Goal: Task Accomplishment & Management: Manage account settings

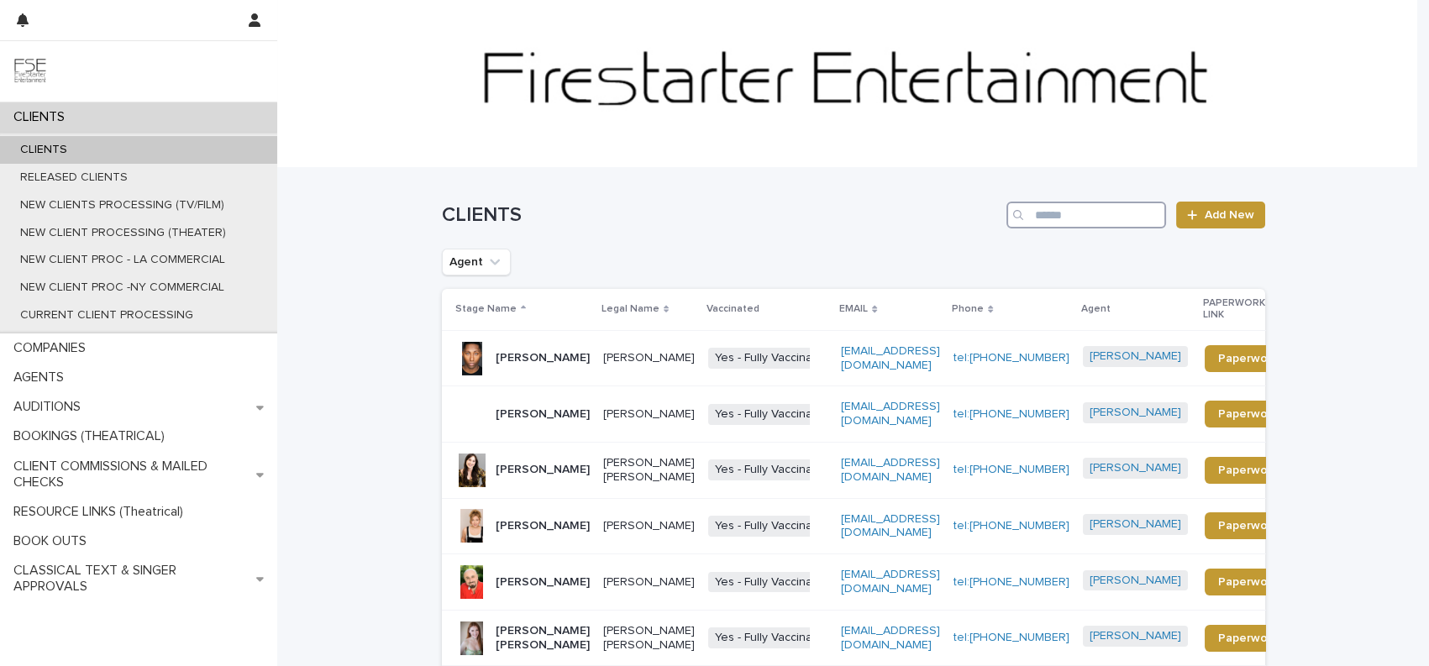
click at [1088, 212] on input "Search" at bounding box center [1087, 215] width 160 height 27
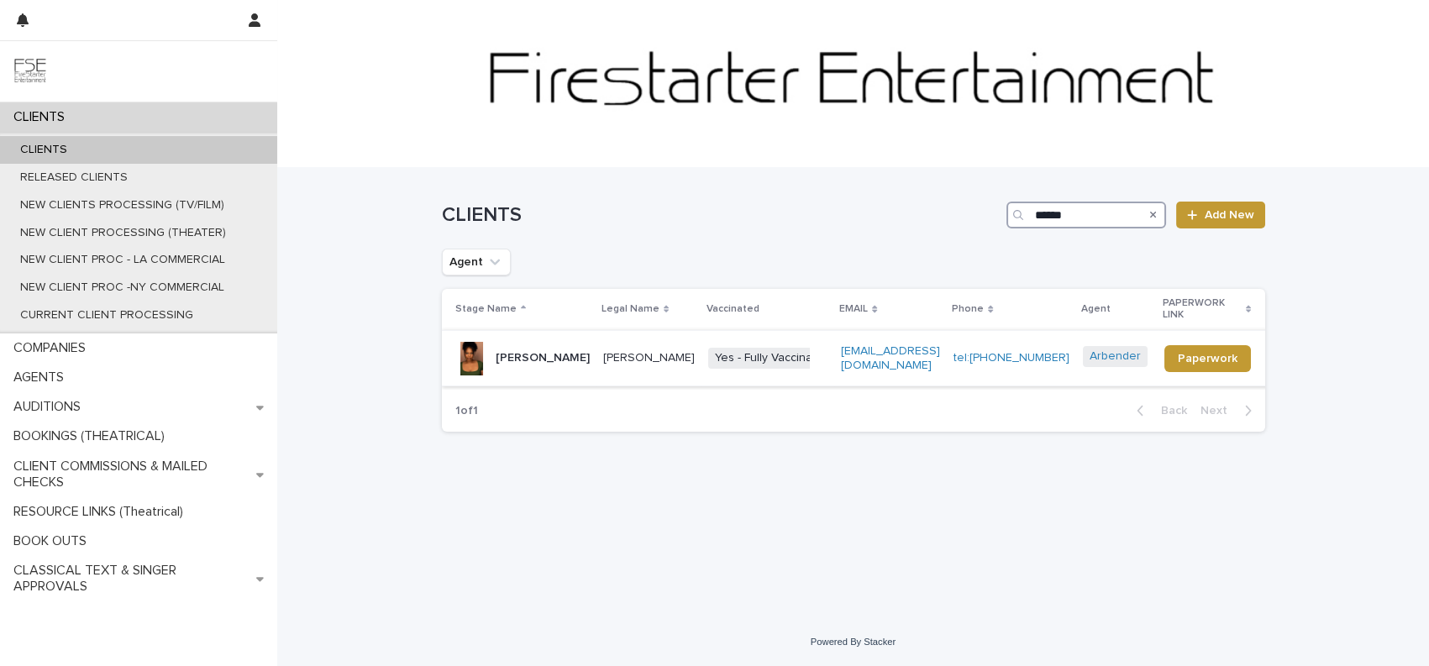
type input "******"
click at [637, 365] on p "Jade Abrielle Benson" at bounding box center [649, 358] width 92 height 14
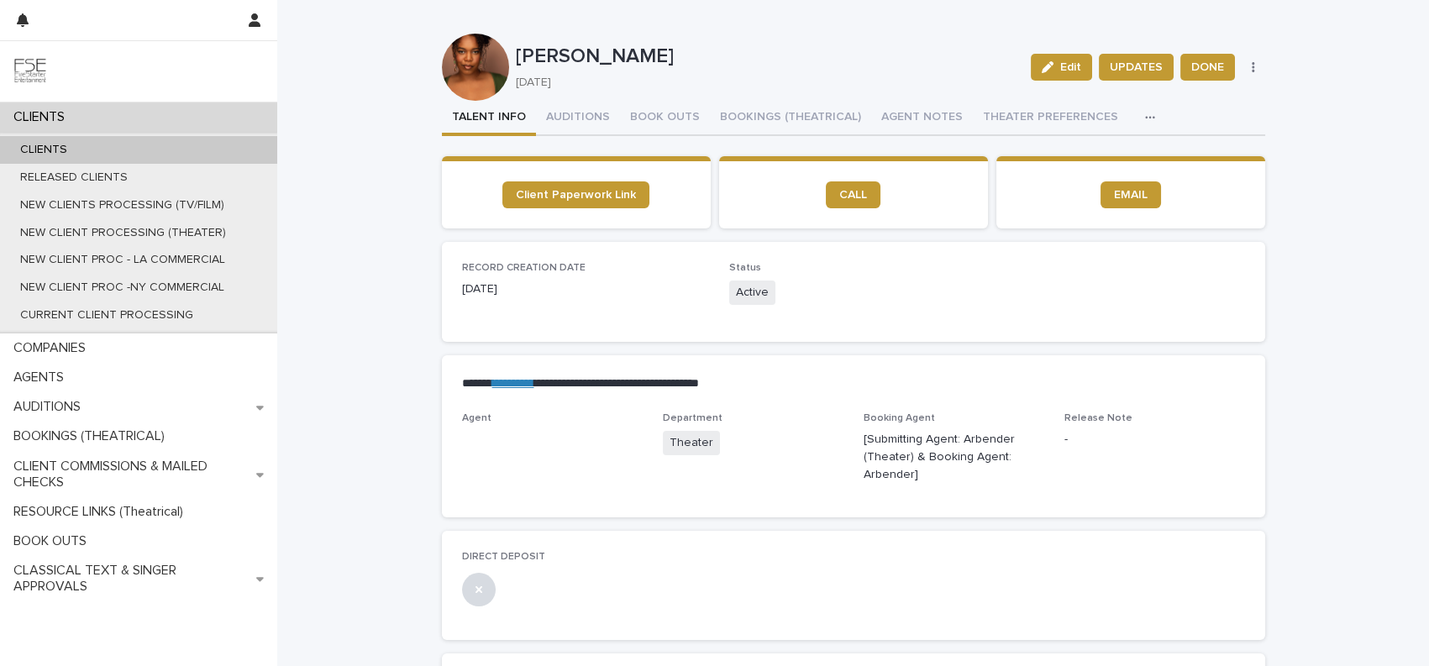
click at [1145, 116] on div "button" at bounding box center [1153, 118] width 17 height 12
click at [1001, 154] on button "LINKS (REELS, RESUME & BREAKDOWN PROFILES)" at bounding box center [1006, 160] width 283 height 25
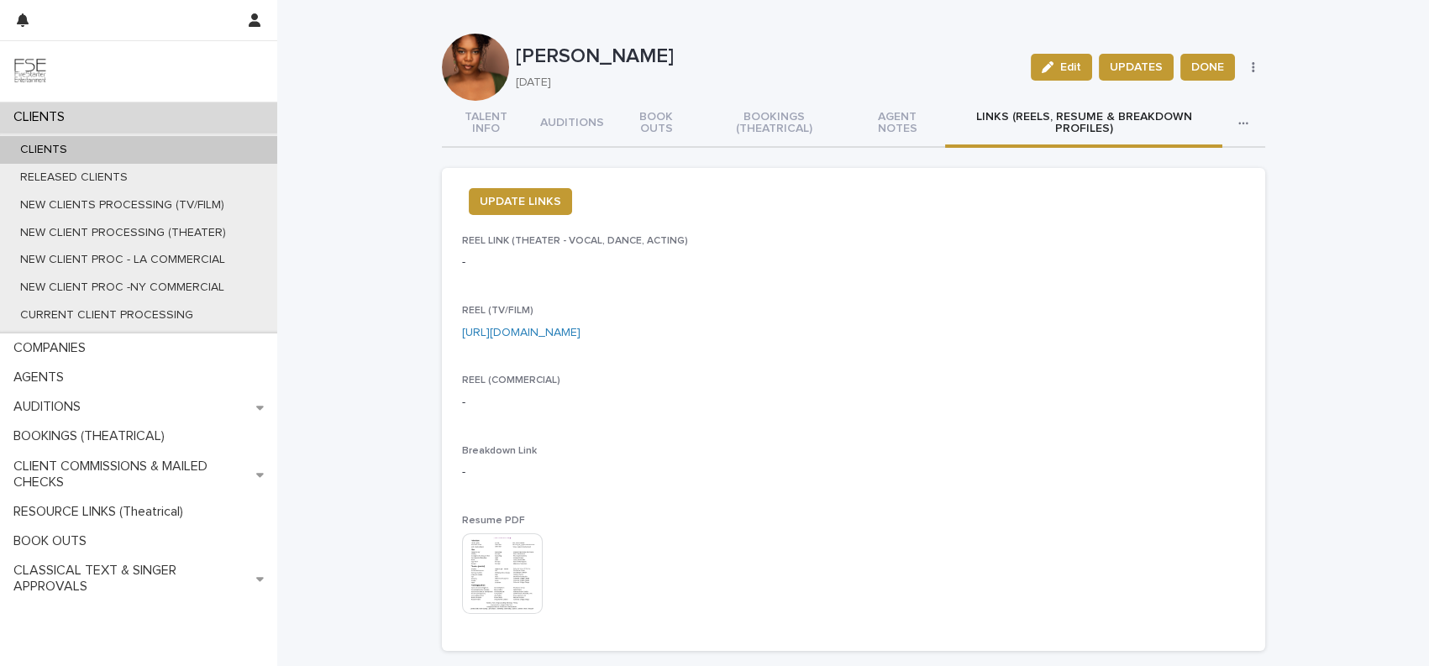
click at [581, 328] on link "https://drive.google.com/file/d/1l7mUHKdPWNih5jYHMVUEZBT_EMD-lIkV/view?usp=shar…" at bounding box center [521, 333] width 118 height 12
click at [498, 329] on link "https://drive.google.com/file/d/1l7mUHKdPWNih5jYHMVUEZBT_EMD-lIkV/view?usp=shar…" at bounding box center [521, 333] width 118 height 12
click at [504, 569] on img at bounding box center [502, 573] width 81 height 81
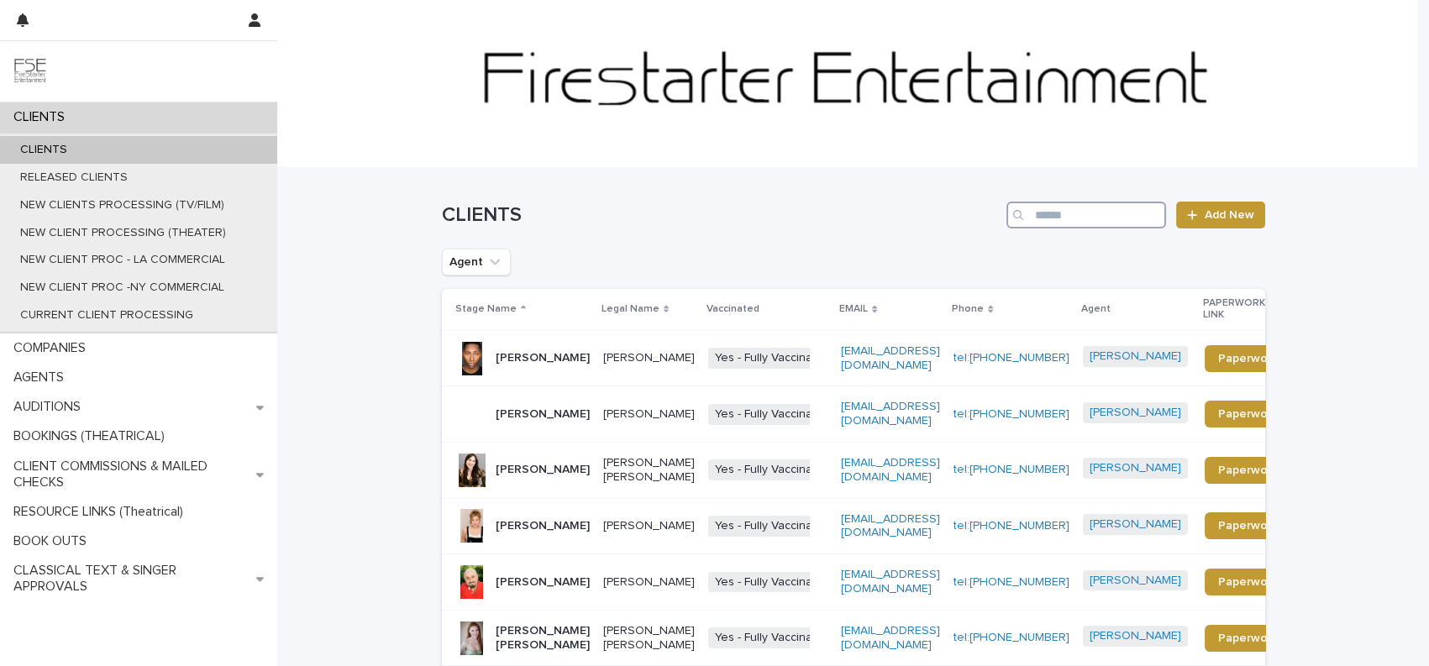
click at [1038, 210] on input "Search" at bounding box center [1087, 215] width 160 height 27
paste input "**********"
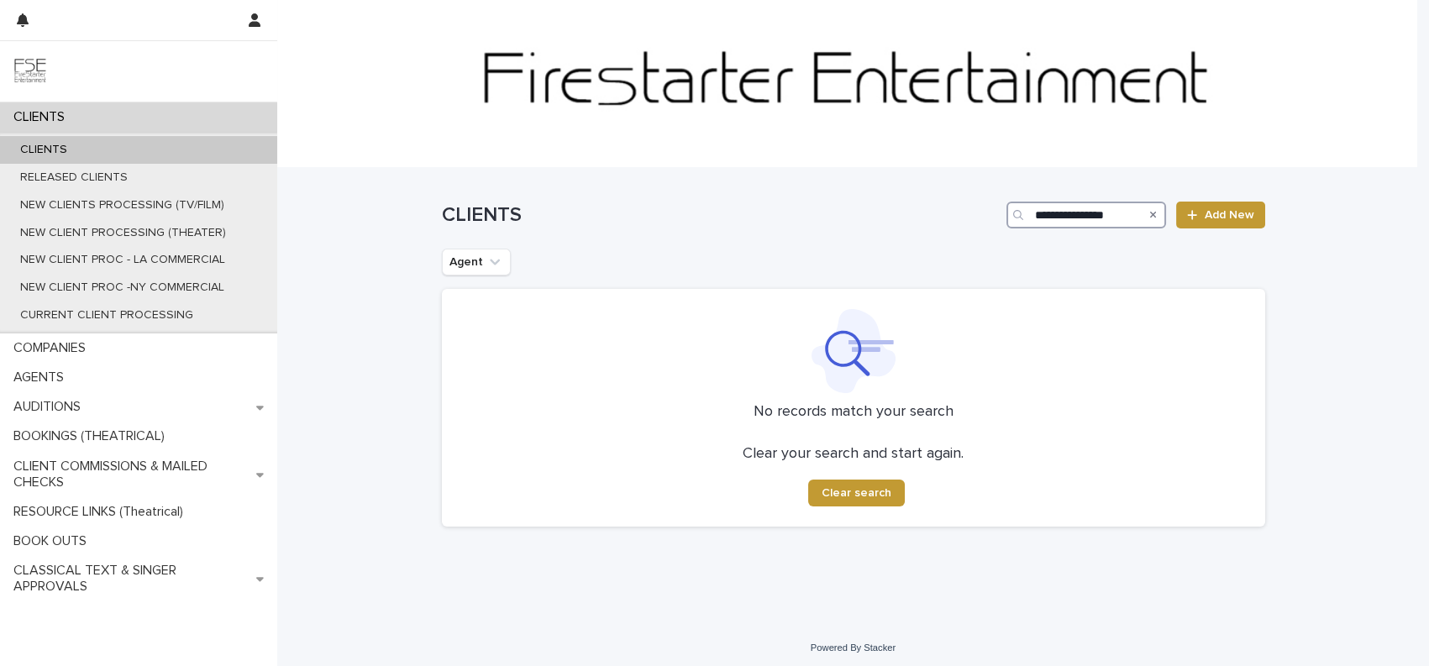
type input "**********"
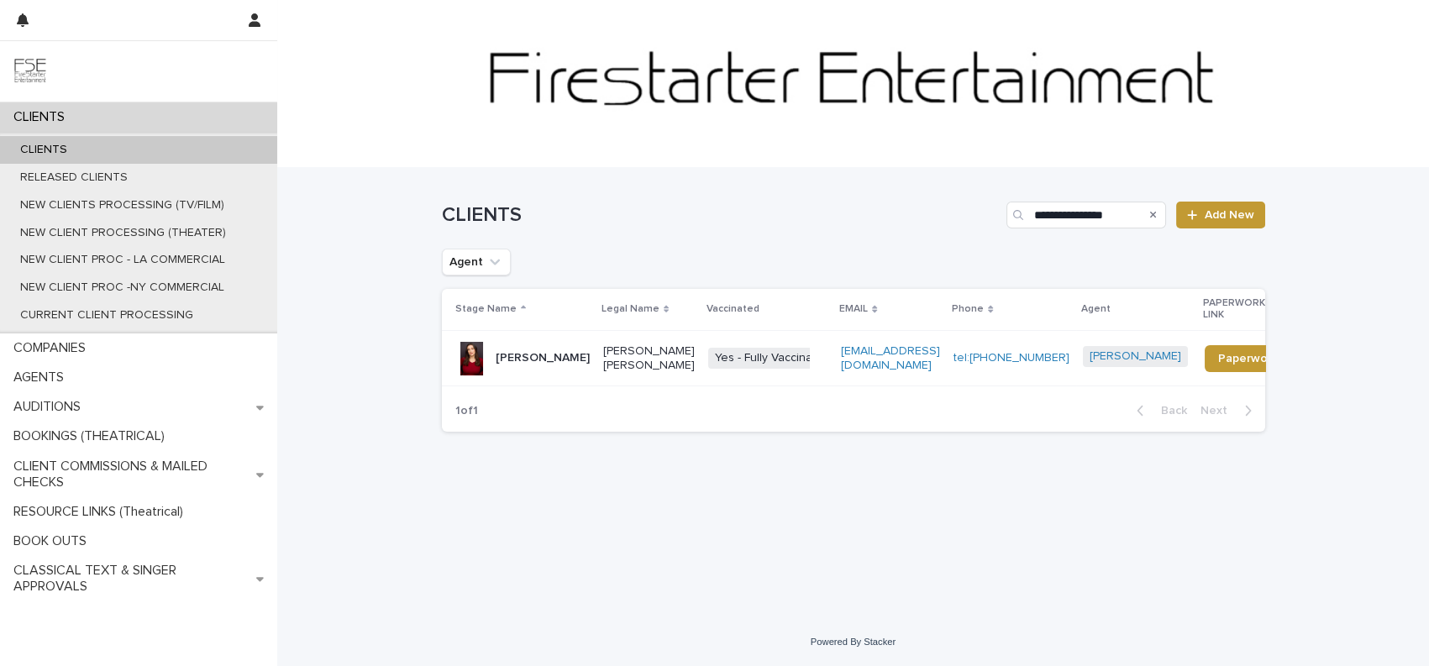
click at [531, 372] on div "[PERSON_NAME]" at bounding box center [543, 358] width 94 height 28
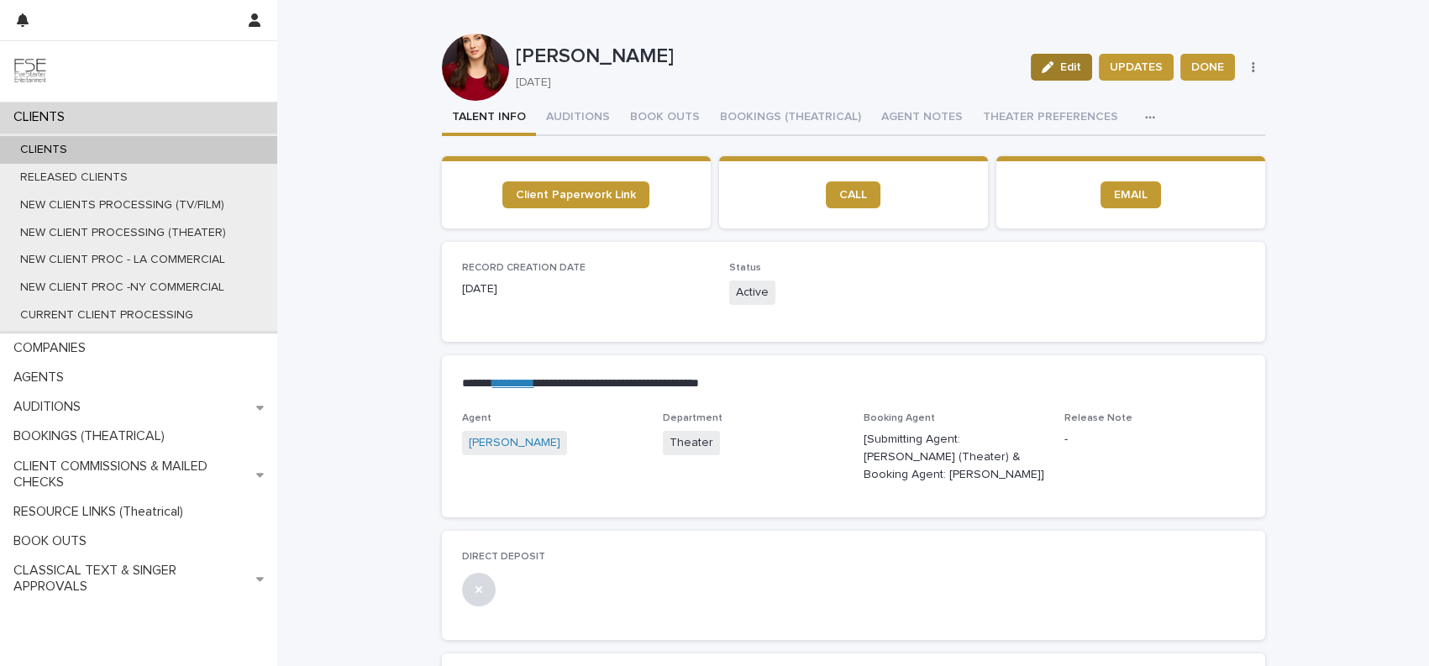
click at [1076, 74] on button "Edit" at bounding box center [1061, 67] width 61 height 27
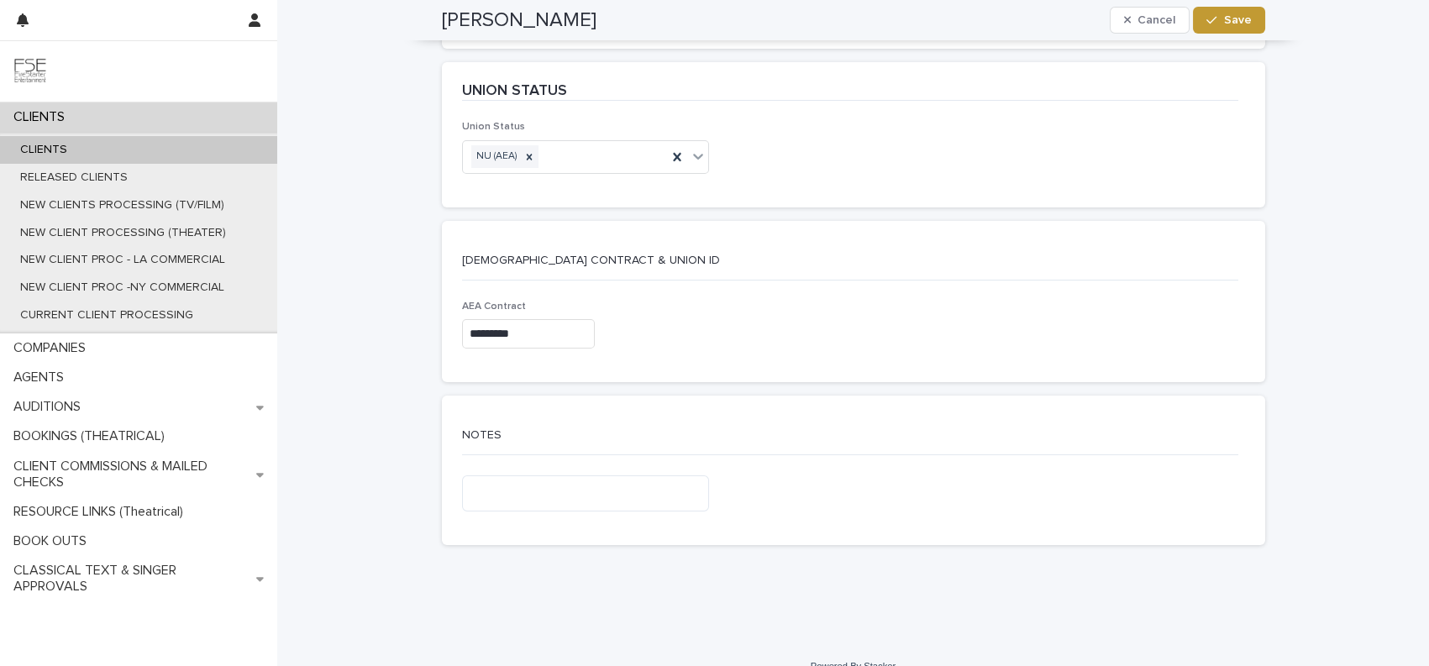
scroll to position [3318, 0]
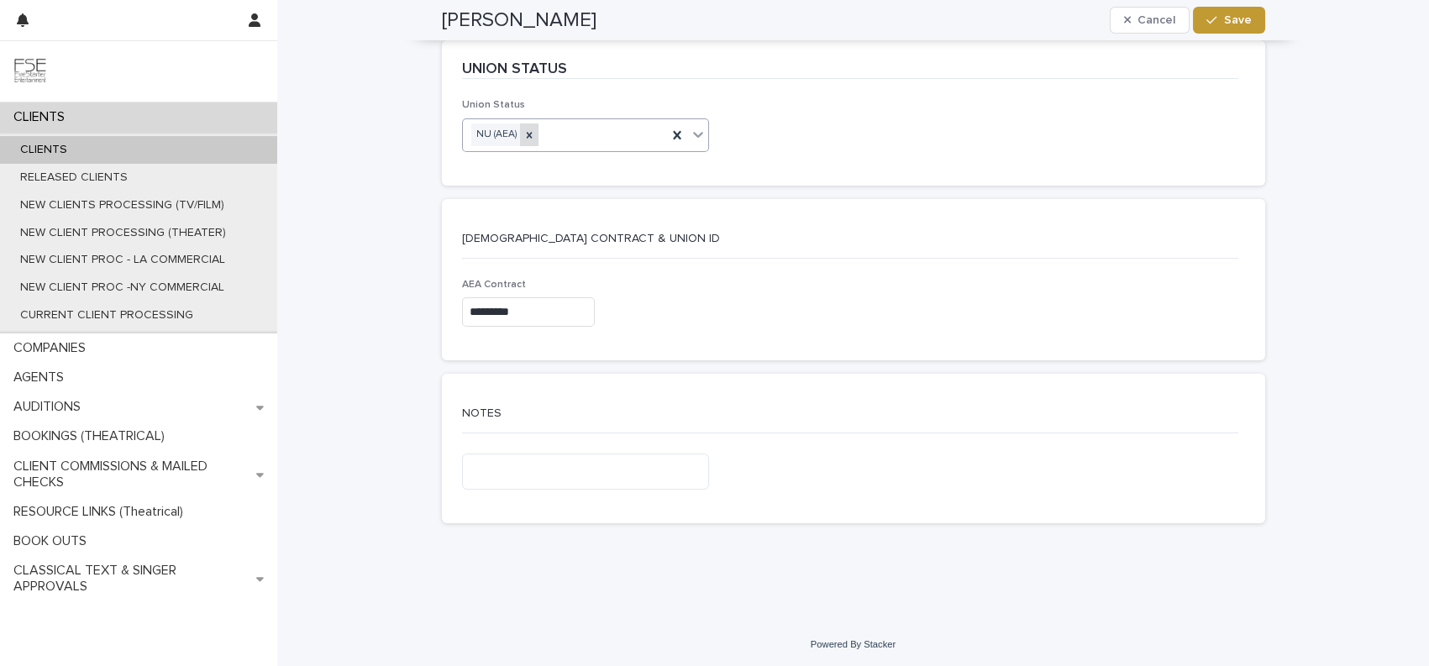
click at [526, 135] on icon at bounding box center [529, 135] width 6 height 6
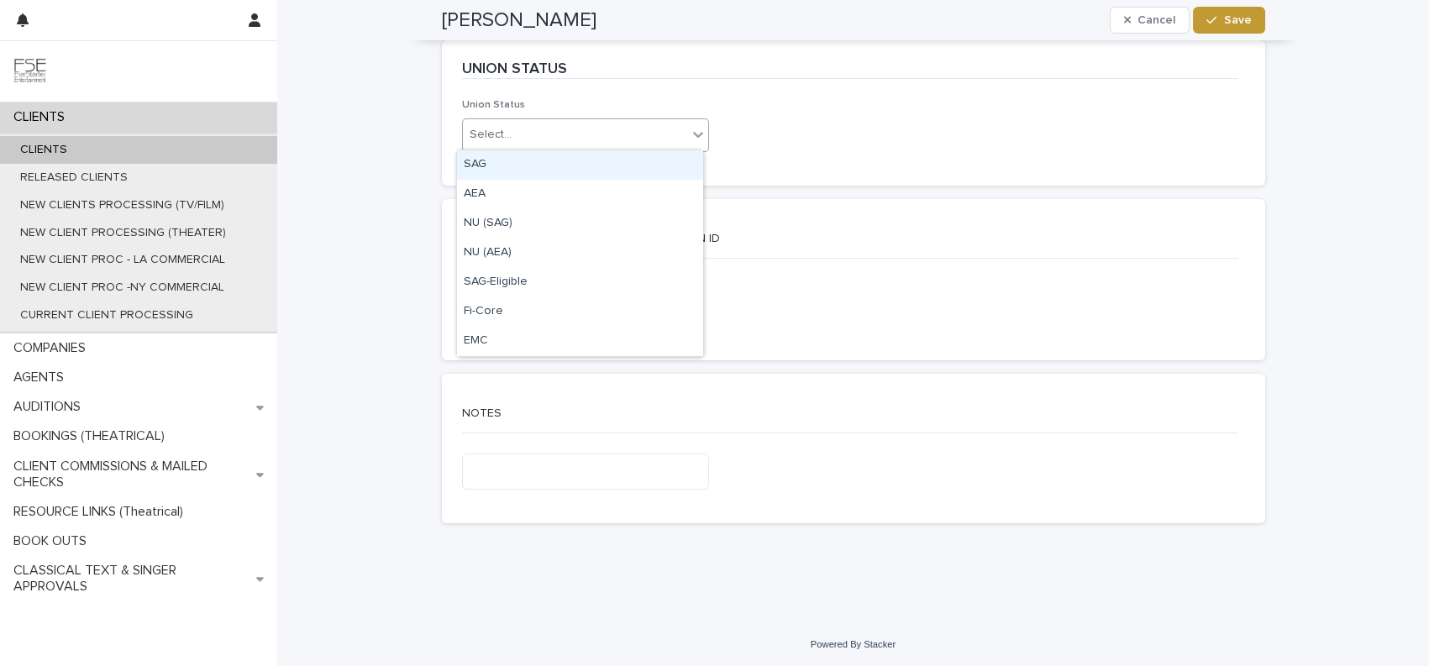
click at [529, 133] on div "Select..." at bounding box center [575, 135] width 225 height 28
click at [517, 193] on div "AEA" at bounding box center [580, 194] width 246 height 29
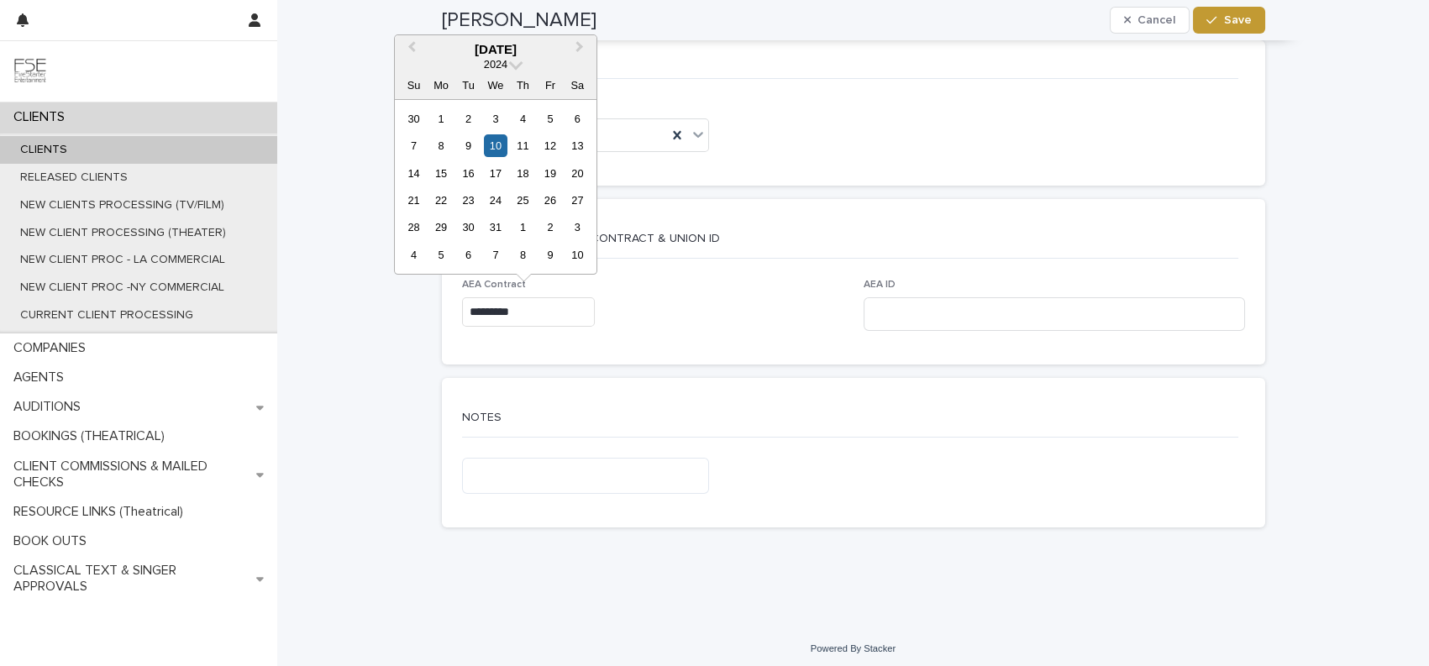
click at [519, 311] on input "*********" at bounding box center [528, 311] width 133 height 29
click at [582, 47] on button "Next Month" at bounding box center [581, 50] width 27 height 27
click at [570, 146] on div "10" at bounding box center [577, 145] width 23 height 23
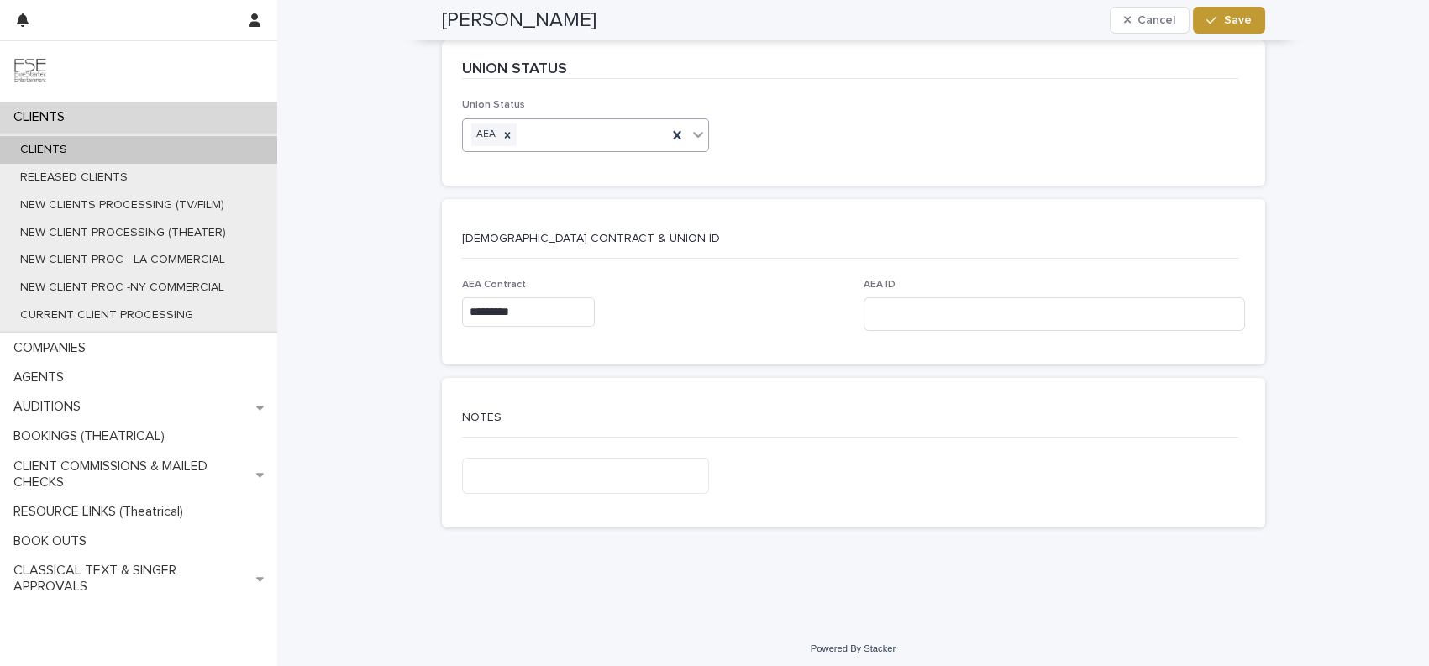
type input "*********"
click at [1208, 20] on icon "button" at bounding box center [1211, 20] width 10 height 12
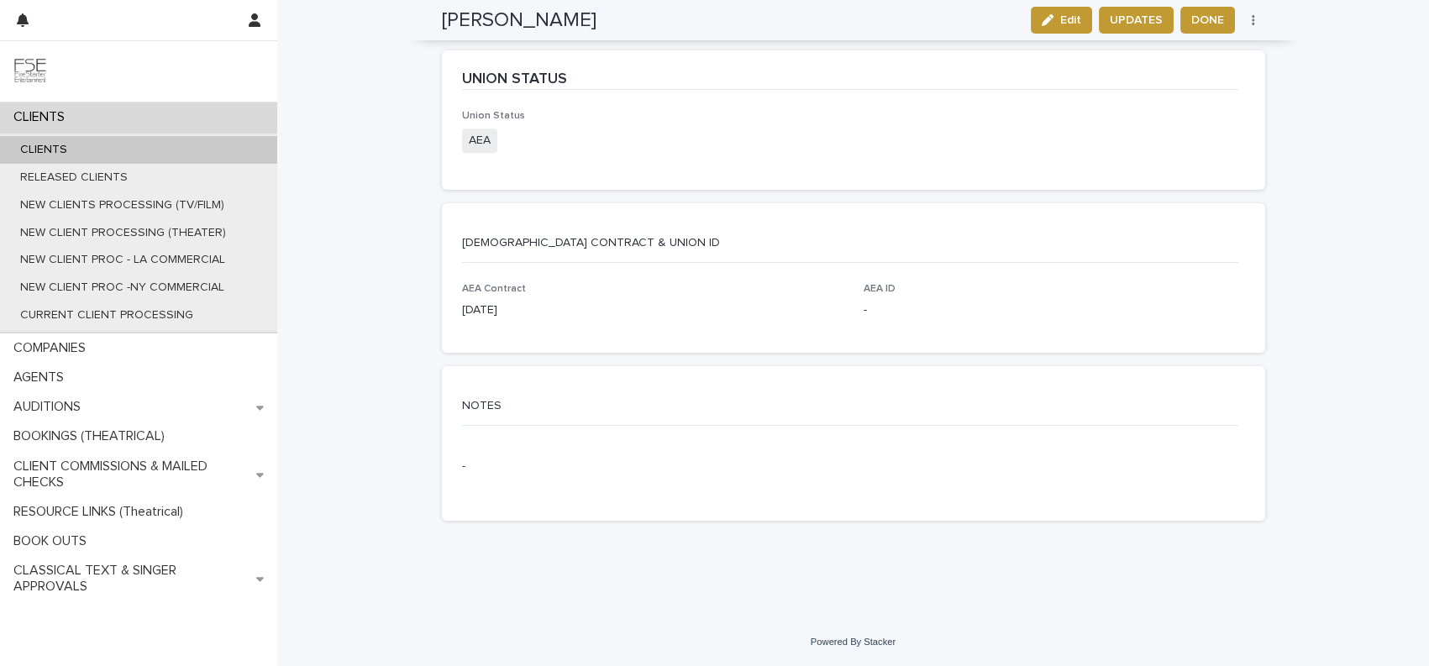
scroll to position [3026, 0]
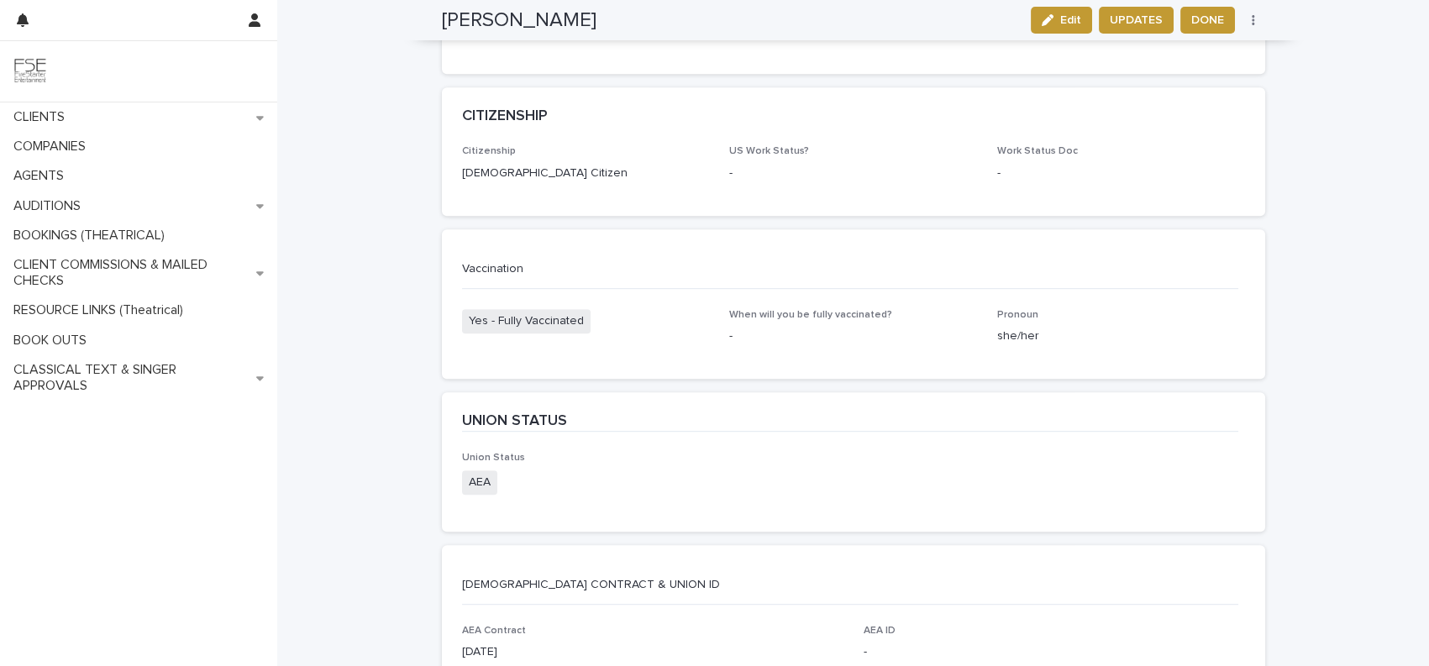
scroll to position [2691, 0]
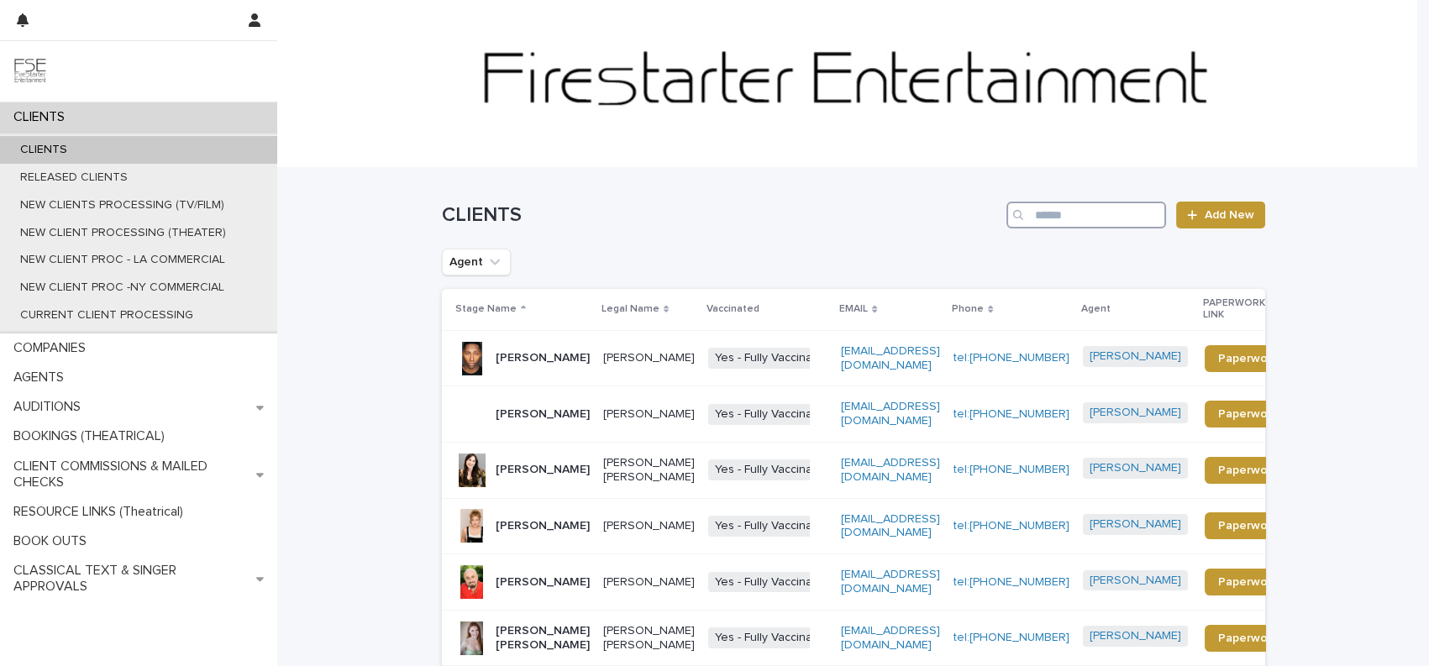
click at [1068, 216] on input "Search" at bounding box center [1087, 215] width 160 height 27
paste input "*******"
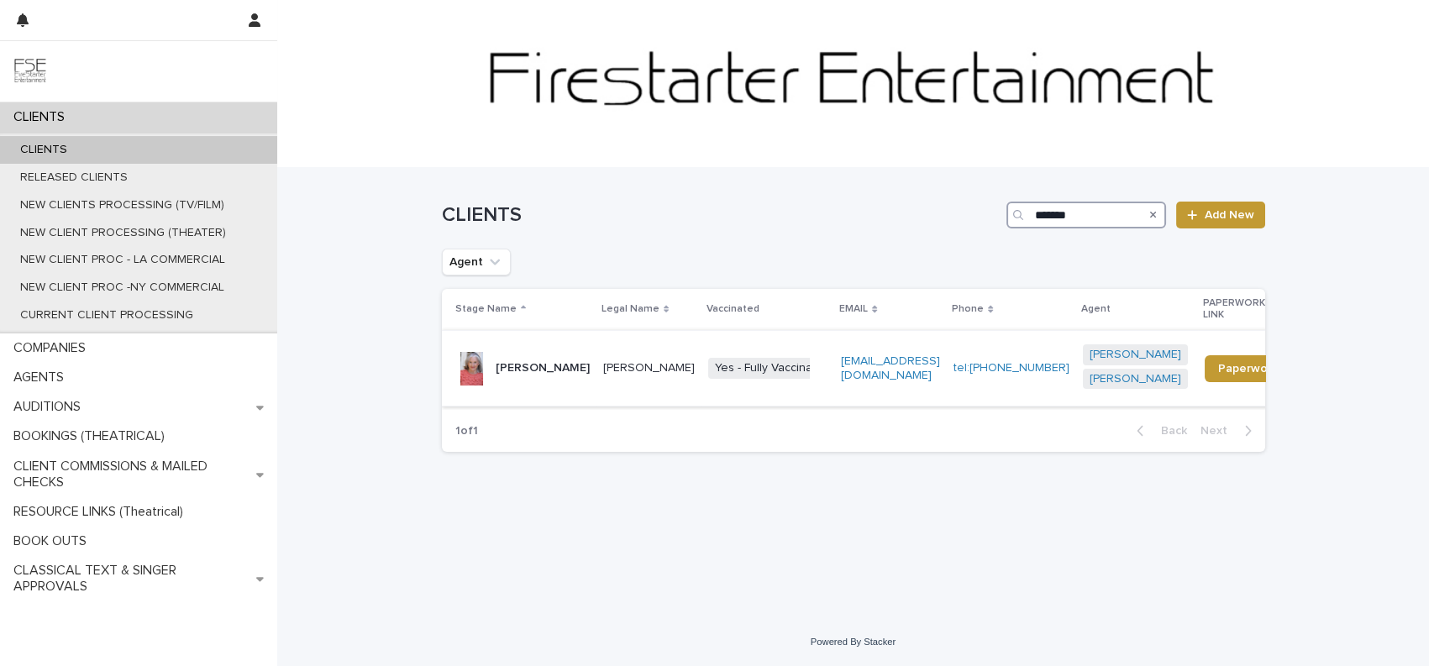
type input "*******"
click at [608, 374] on p "[PERSON_NAME]" at bounding box center [649, 368] width 92 height 14
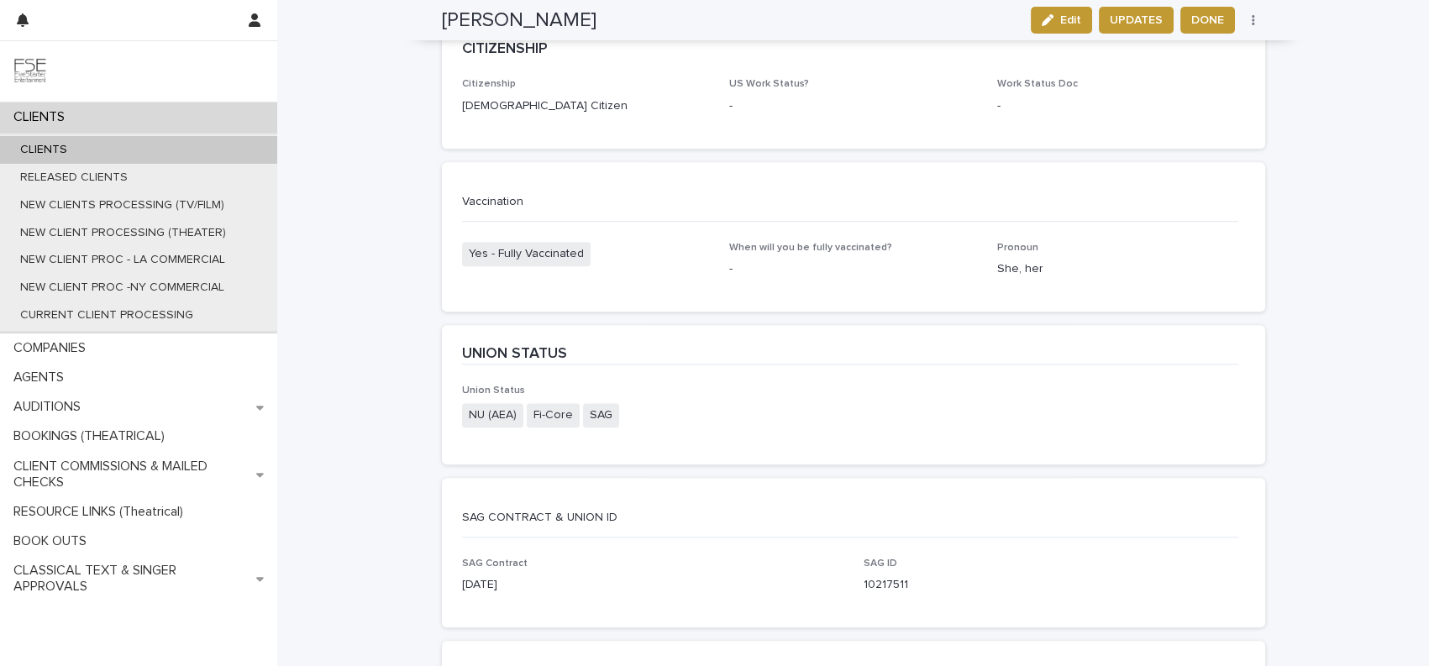
scroll to position [3272, 0]
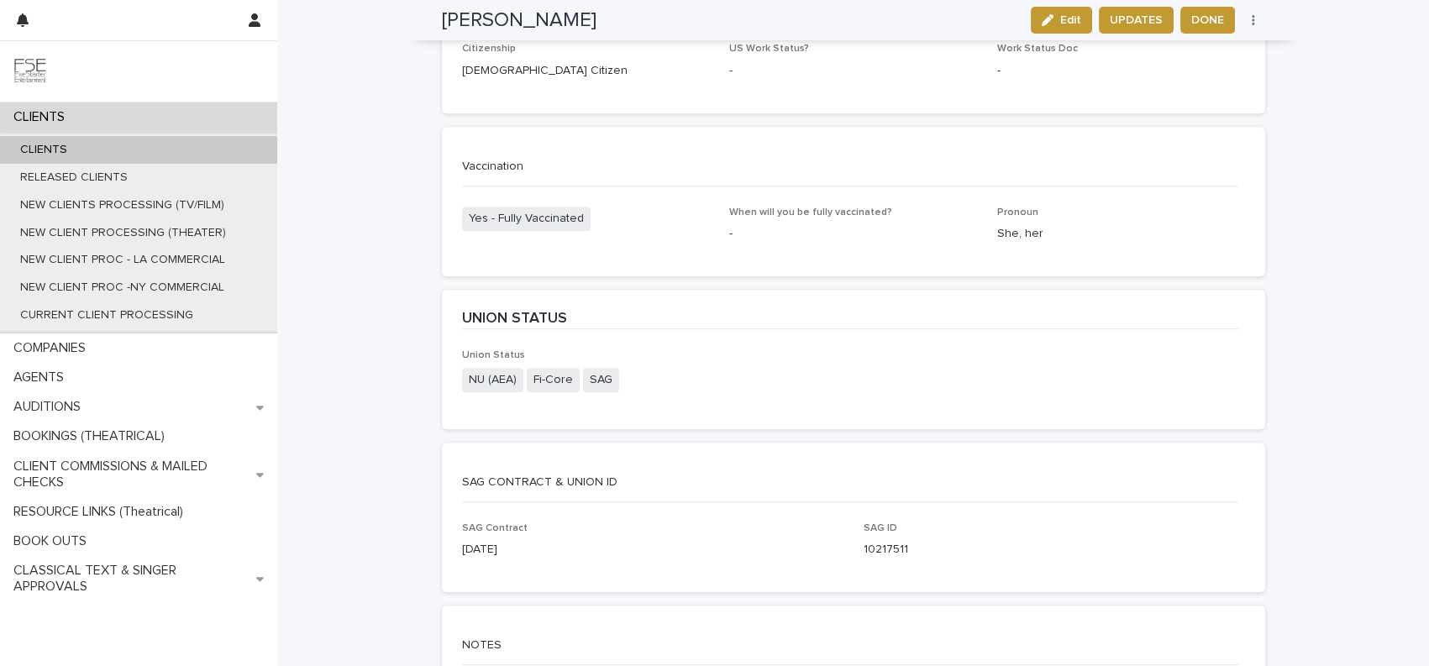
click at [671, 372] on div "NU (AEA) Fi-Core SAG" at bounding box center [586, 382] width 248 height 28
click at [539, 378] on span "Fi-Core" at bounding box center [553, 380] width 53 height 24
drag, startPoint x: 631, startPoint y: 376, endPoint x: 457, endPoint y: 384, distance: 174.1
click at [462, 384] on div "NU (AEA) Fi-Core SAG" at bounding box center [586, 382] width 248 height 28
click at [469, 376] on span "NU (AEA)" at bounding box center [492, 380] width 61 height 24
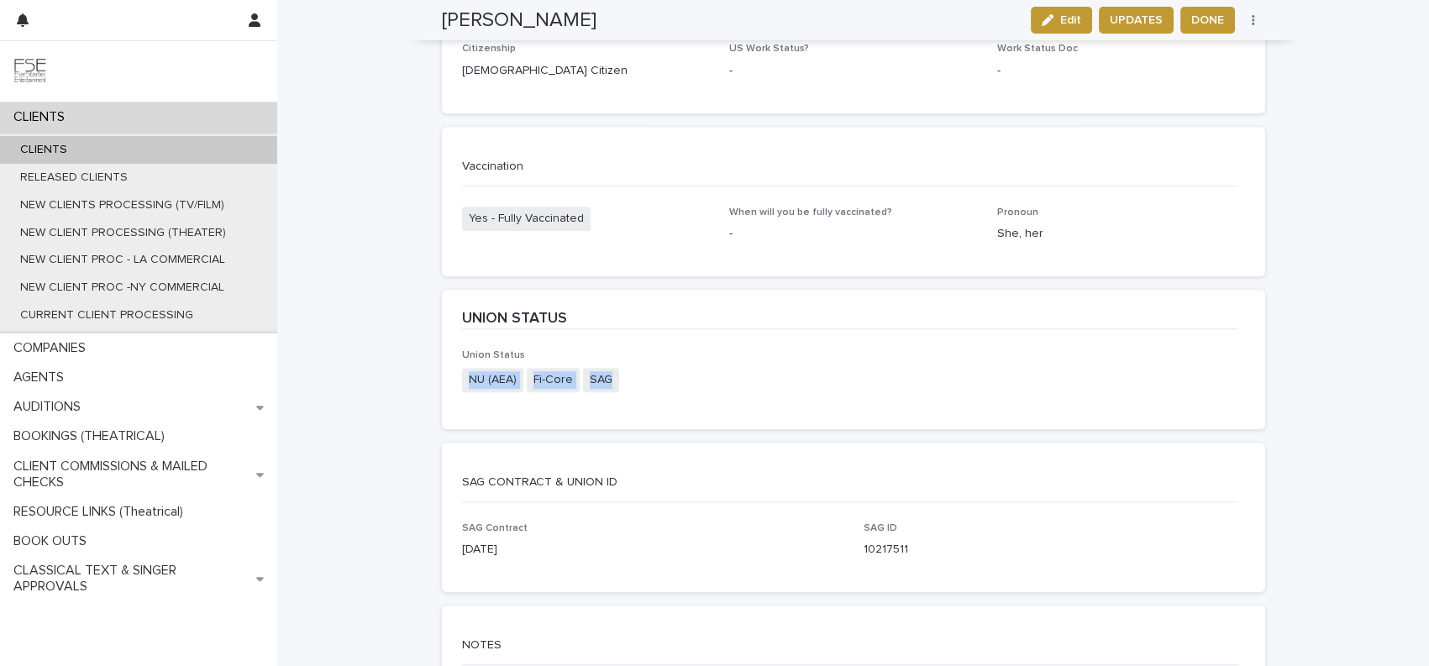
drag, startPoint x: 460, startPoint y: 376, endPoint x: 628, endPoint y: 379, distance: 167.2
click at [628, 379] on div "NU (AEA) Fi-Core SAG" at bounding box center [586, 382] width 248 height 28
drag, startPoint x: 619, startPoint y: 378, endPoint x: 444, endPoint y: 378, distance: 175.6
click at [444, 378] on div "Union Status NU ([DEMOGRAPHIC_DATA]) Fi-Core SAG" at bounding box center [853, 390] width 823 height 80
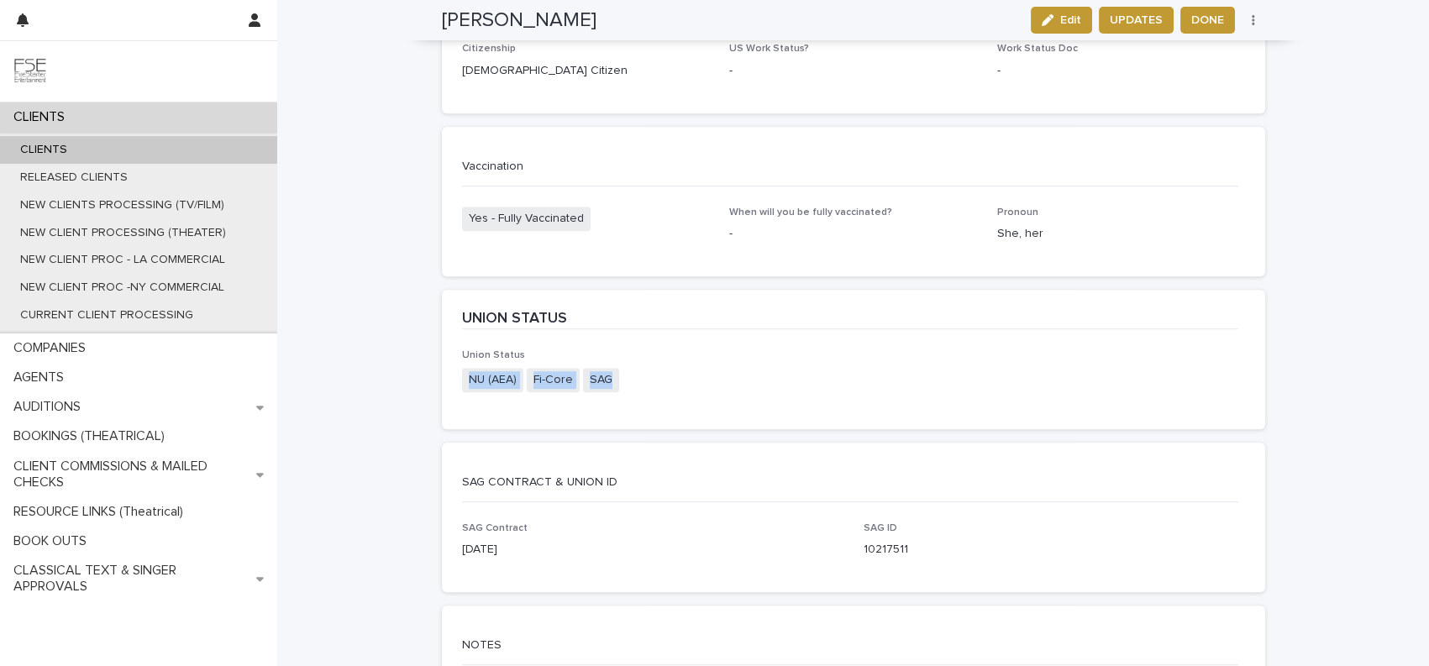
click at [446, 374] on div "Union Status NU ([DEMOGRAPHIC_DATA]) Fi-Core SAG" at bounding box center [853, 390] width 823 height 80
drag, startPoint x: 462, startPoint y: 373, endPoint x: 608, endPoint y: 381, distance: 146.4
click at [608, 381] on div "NU (AEA) Fi-Core SAG" at bounding box center [586, 382] width 248 height 28
click at [627, 386] on div "NU (AEA) Fi-Core SAG" at bounding box center [586, 382] width 248 height 28
click at [1060, 18] on span "Edit" at bounding box center [1070, 20] width 21 height 12
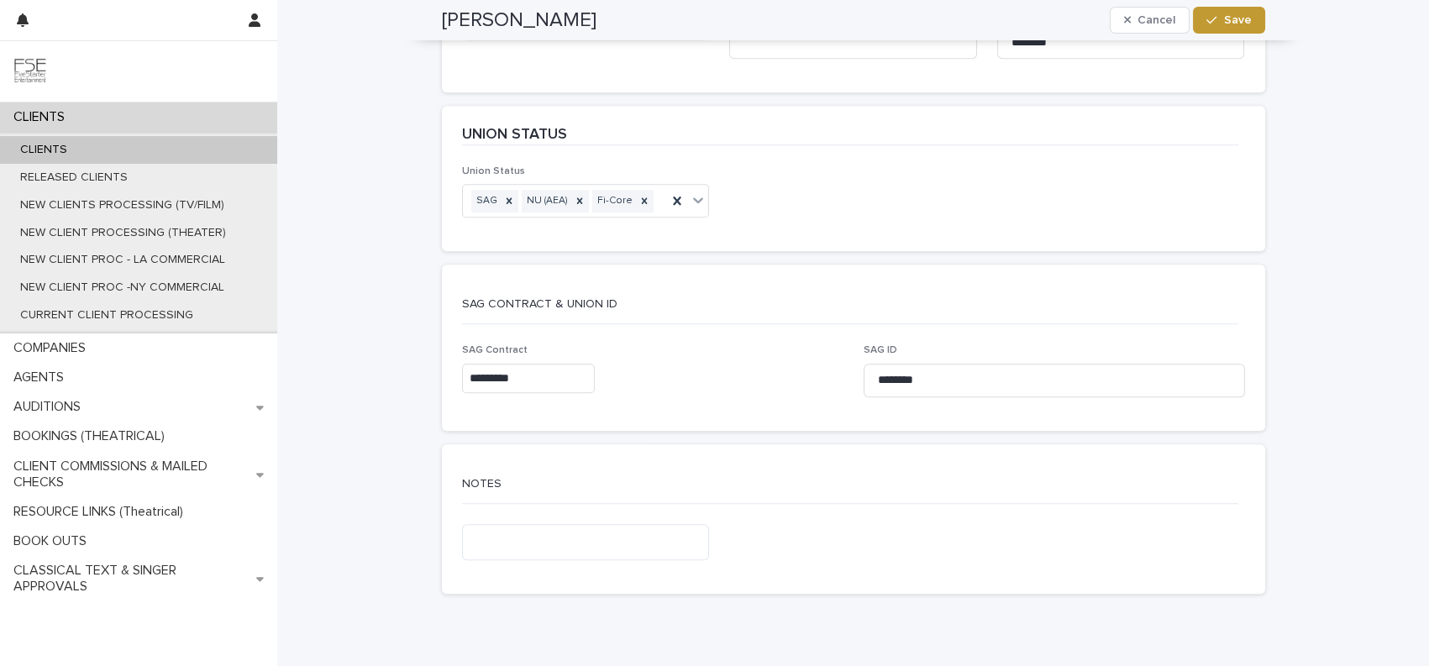
scroll to position [3834, 0]
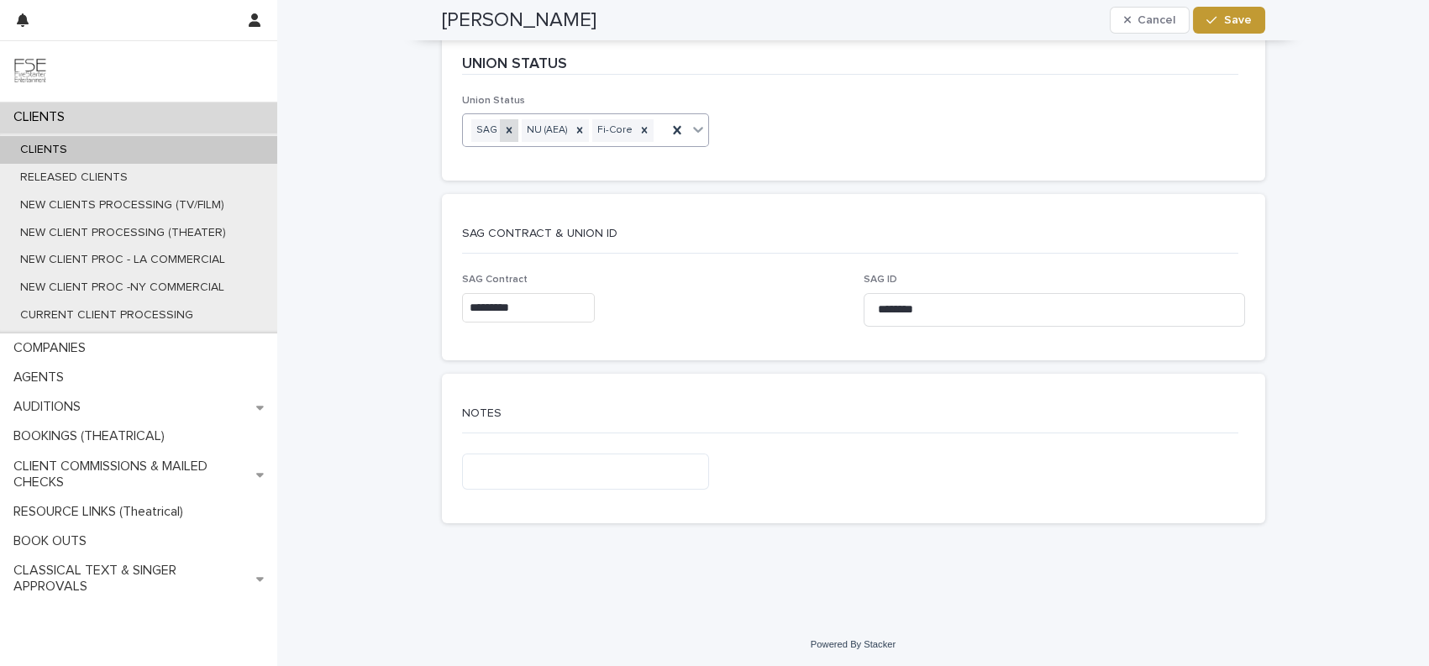
click at [503, 124] on icon at bounding box center [509, 130] width 12 height 12
click at [1224, 24] on span "Save" at bounding box center [1238, 20] width 28 height 12
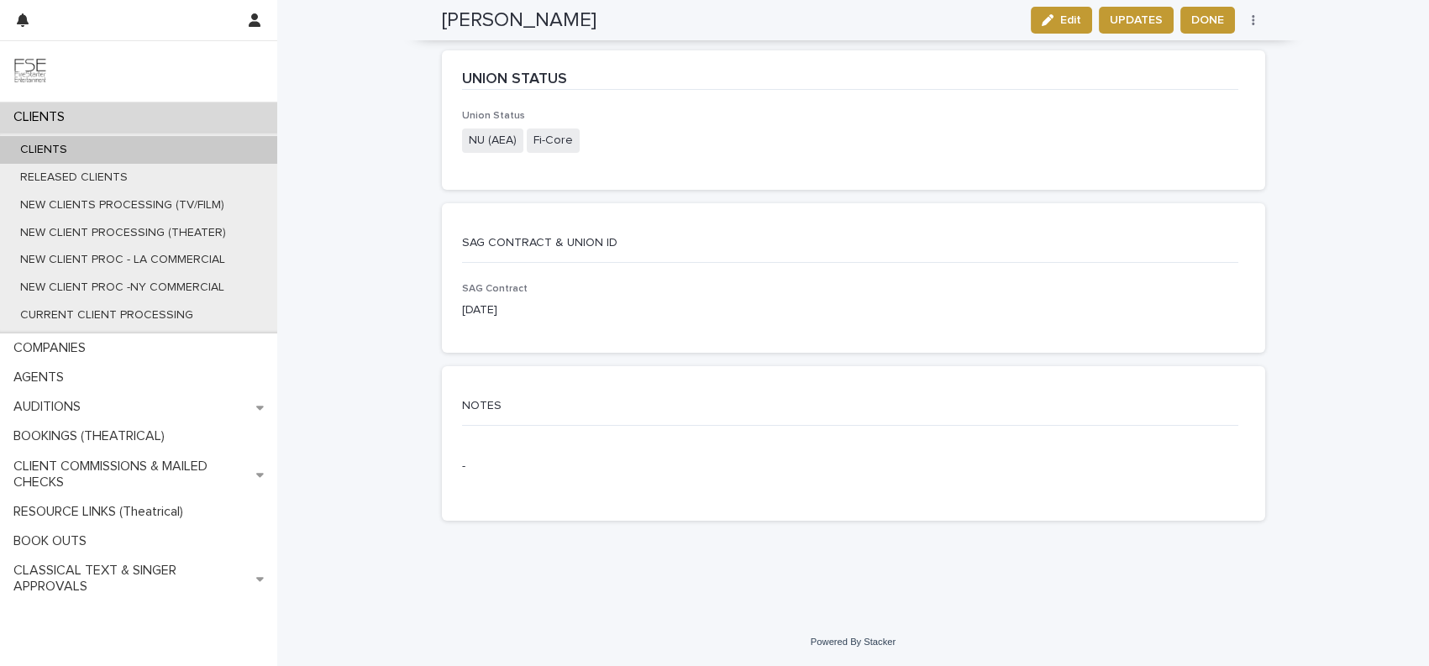
scroll to position [3510, 0]
